Goal: Transaction & Acquisition: Obtain resource

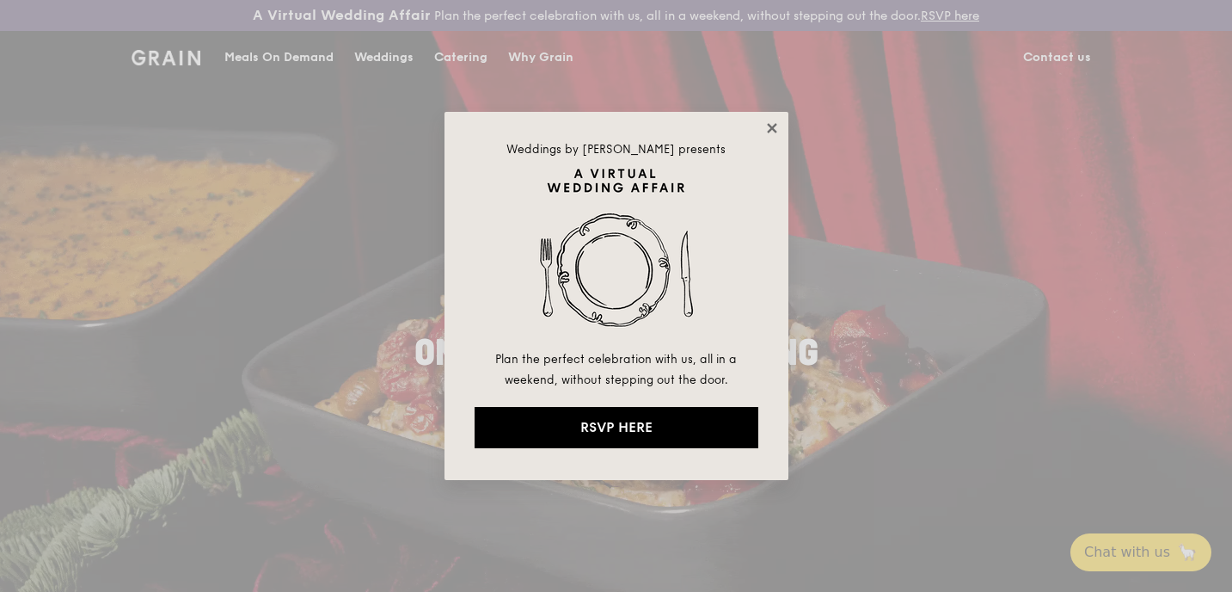
click at [771, 130] on icon at bounding box center [772, 127] width 15 height 15
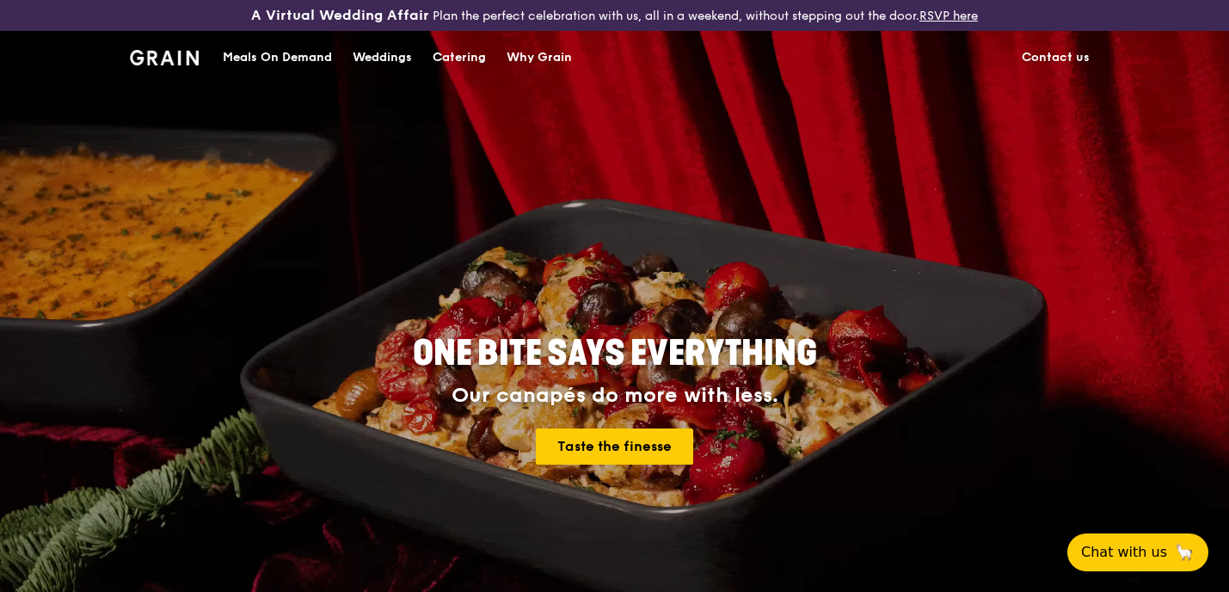
click at [450, 53] on div "Catering" at bounding box center [459, 58] width 53 height 52
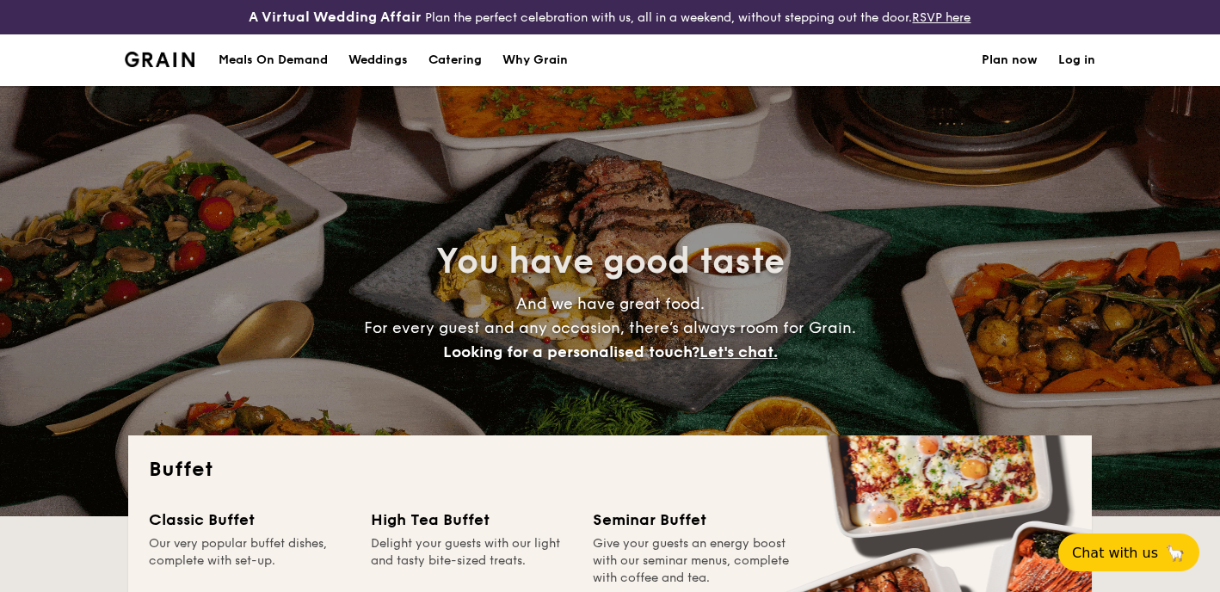
select select
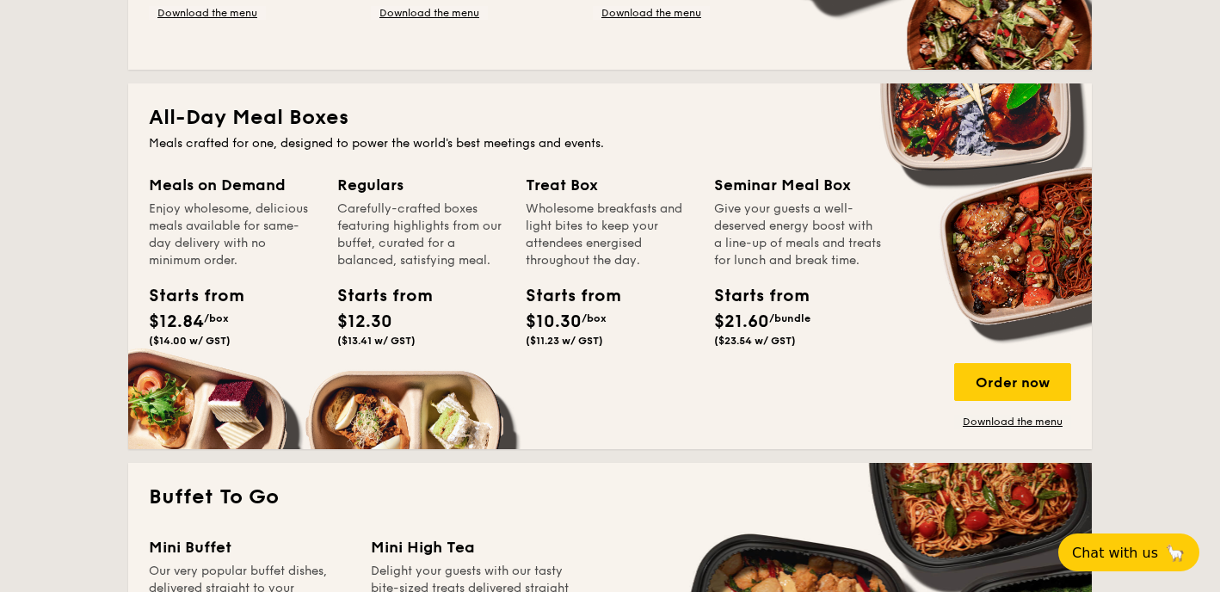
scroll to position [723, 0]
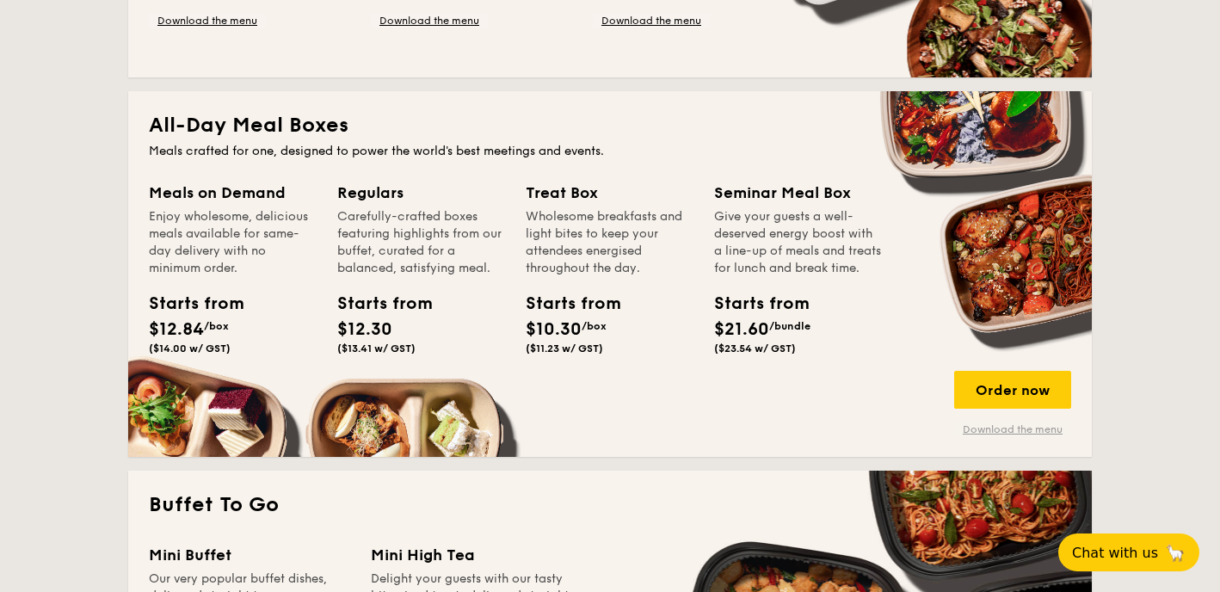
click at [979, 427] on link "Download the menu" at bounding box center [1012, 429] width 117 height 14
